Goal: Task Accomplishment & Management: Use online tool/utility

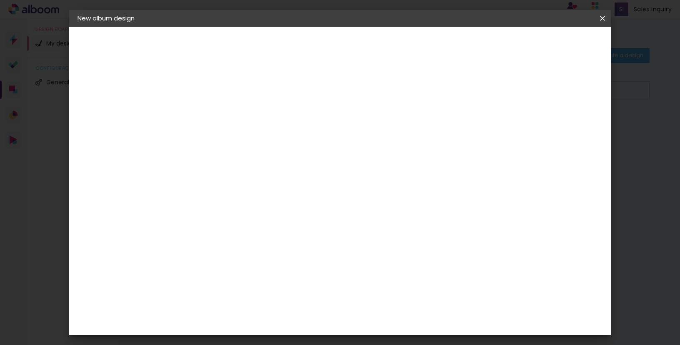
type input "(2) Shared Documents"
type paper-input "(2) Shared Documents"
click at [248, 47] on paper-button "Next" at bounding box center [233, 44] width 30 height 14
click at [234, 139] on iron-icon at bounding box center [230, 142] width 7 height 7
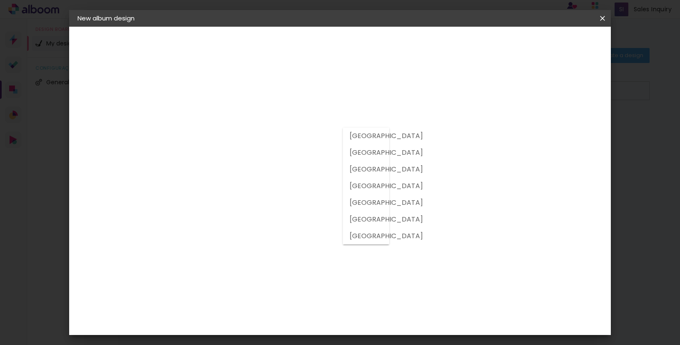
click at [237, 81] on div "Album Company [GEOGRAPHIC_DATA] [GEOGRAPHIC_DATA] [GEOGRAPHIC_DATA] [GEOGRAPHIC…" at bounding box center [213, 129] width 47 height 97
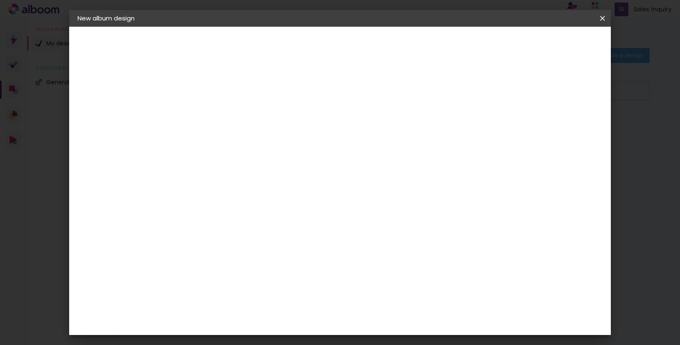
click at [301, 119] on paper-item "Free Size" at bounding box center [274, 127] width 54 height 18
click at [313, 54] on header "Supplier Choose a supplier or continue with free size Previous Next" at bounding box center [246, 62] width 136 height 70
click at [0, 0] on slot "Next" at bounding box center [0, 0] width 0 height 0
click at [350, 238] on div at bounding box center [295, 202] width 109 height 72
click at [350, 198] on div at bounding box center [295, 202] width 109 height 72
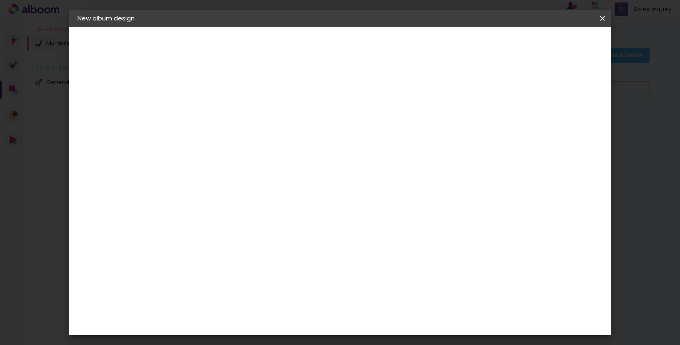
click at [479, 70] on div "mm Show bleed" at bounding box center [378, 66] width 400 height 79
click at [530, 94] on div at bounding box center [526, 96] width 8 height 8
type paper-checkbox "on"
click at [530, 94] on div at bounding box center [526, 96] width 8 height 8
click at [530, 95] on div at bounding box center [526, 96] width 8 height 8
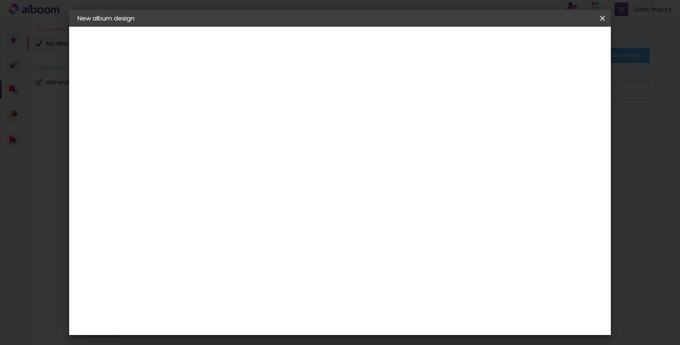
click at [530, 96] on div at bounding box center [526, 96] width 8 height 8
click at [350, 238] on div at bounding box center [295, 202] width 109 height 72
click at [367, 236] on quentale-layouter at bounding box center [377, 238] width 333 height 167
click at [557, 45] on span "Start design" at bounding box center [539, 44] width 35 height 6
